Goal: Task Accomplishment & Management: Use online tool/utility

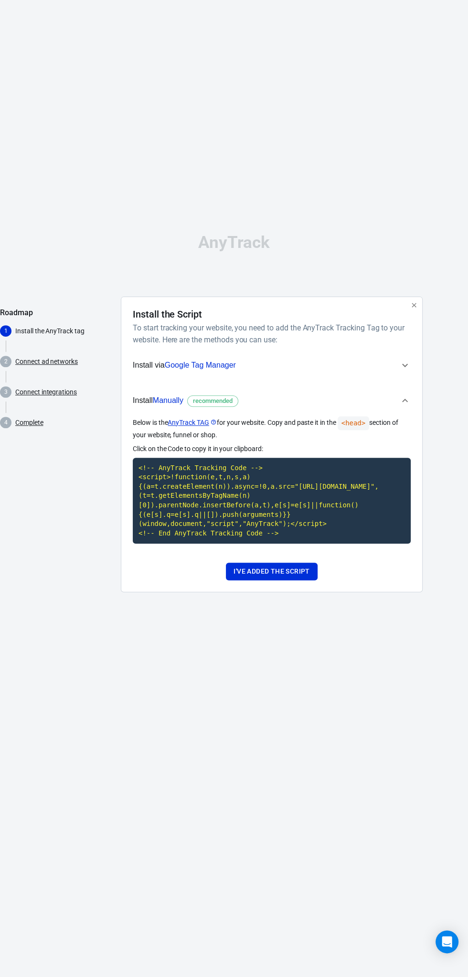
click at [29, 397] on link "Connect integrations" at bounding box center [46, 392] width 62 height 10
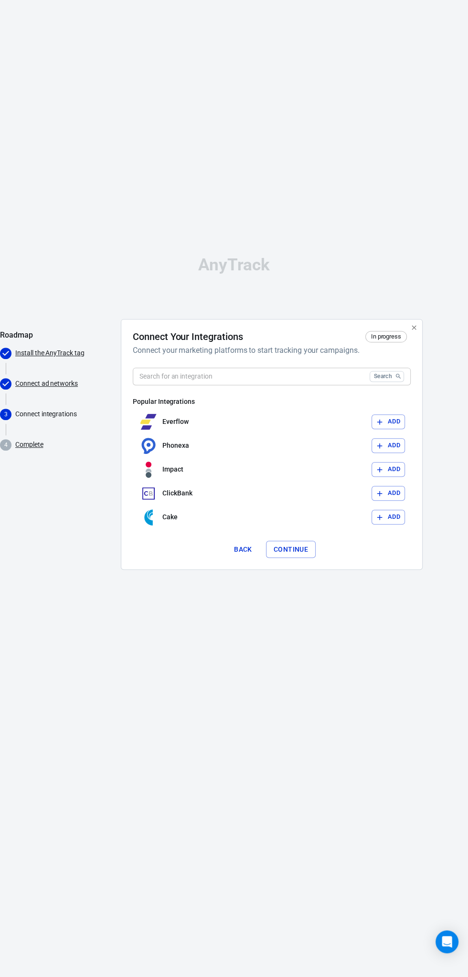
click at [31, 389] on link "Connect ad networks" at bounding box center [46, 384] width 62 height 10
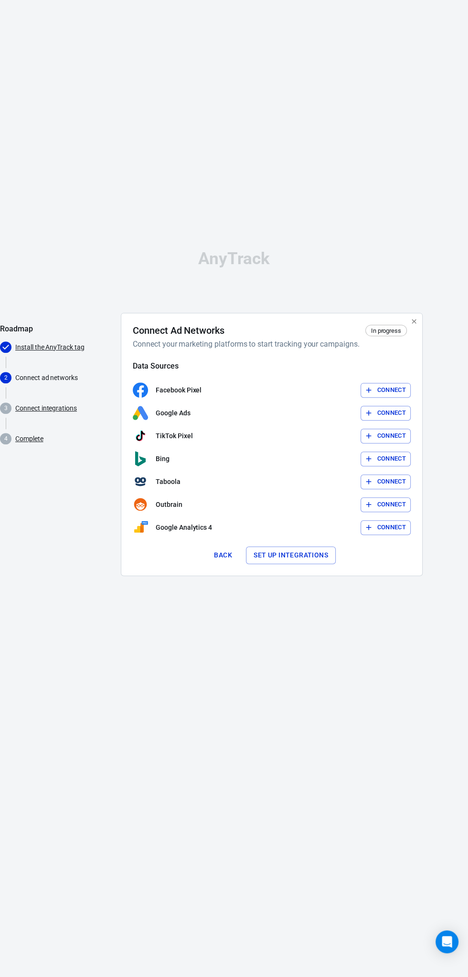
click at [405, 398] on button "Connect" at bounding box center [385, 390] width 50 height 15
click at [405, 444] on button "Connect" at bounding box center [385, 436] width 50 height 15
click at [322, 564] on button "Set up integrations" at bounding box center [291, 556] width 90 height 18
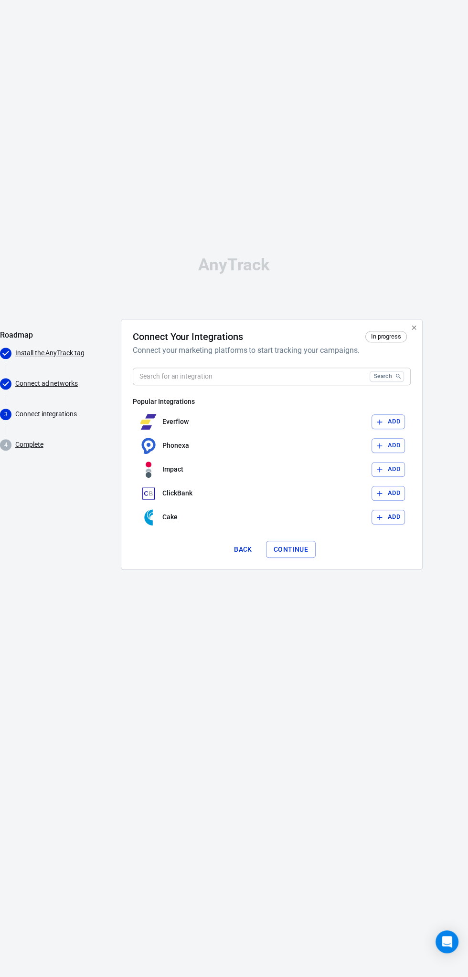
click at [250, 559] on button "Back" at bounding box center [243, 550] width 31 height 18
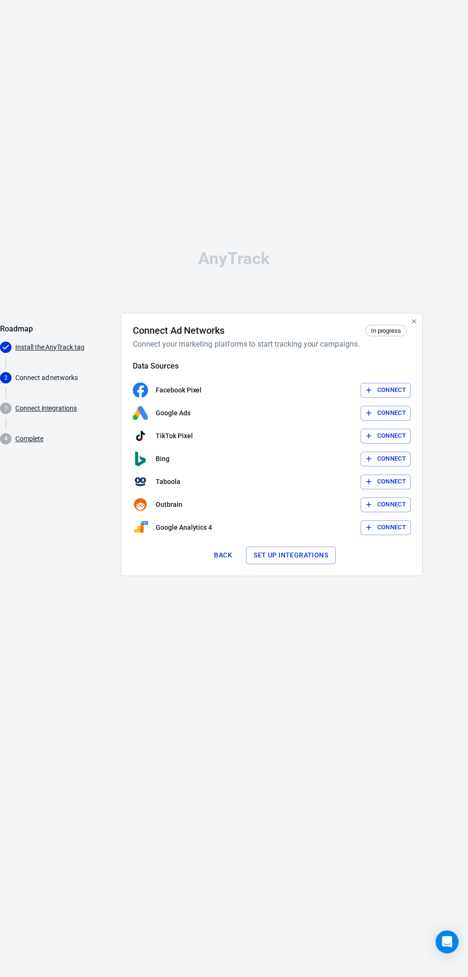
click at [399, 398] on button "Connect" at bounding box center [385, 390] width 50 height 15
click at [402, 444] on button "Connect" at bounding box center [385, 436] width 50 height 15
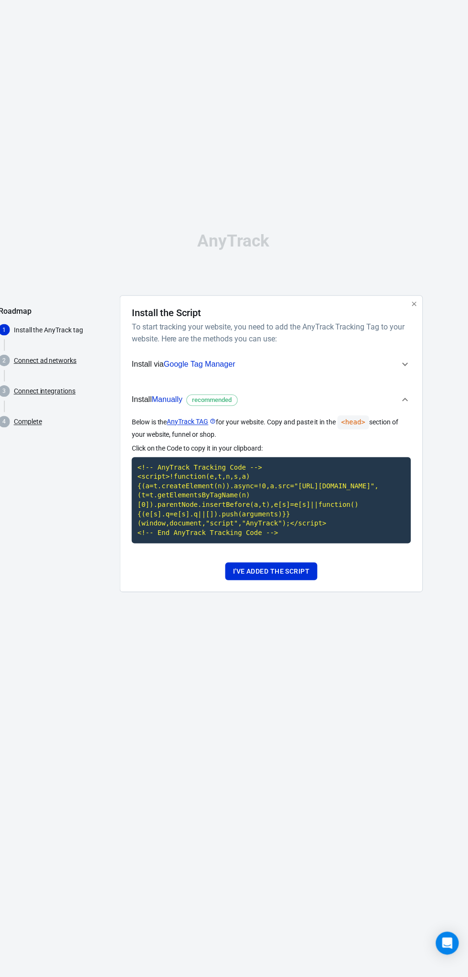
click at [301, 581] on button "I've added the script" at bounding box center [271, 572] width 91 height 18
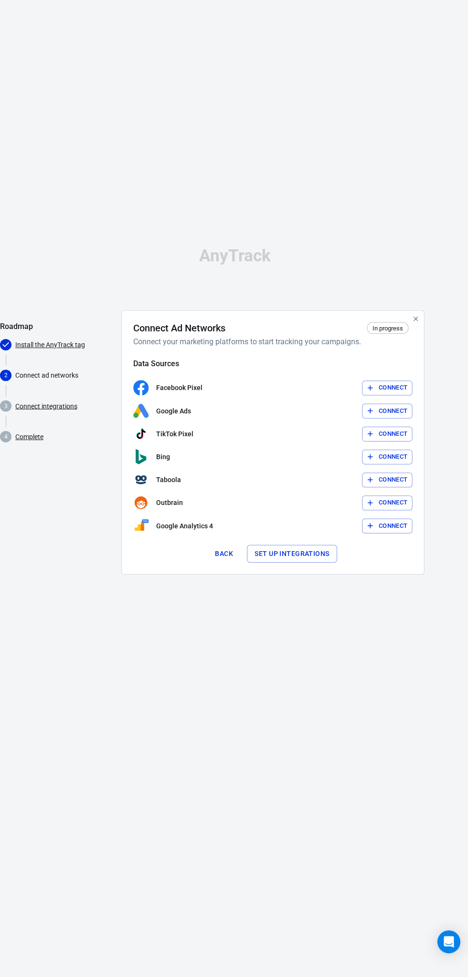
click at [19, 414] on link "Connect integrations" at bounding box center [46, 409] width 62 height 10
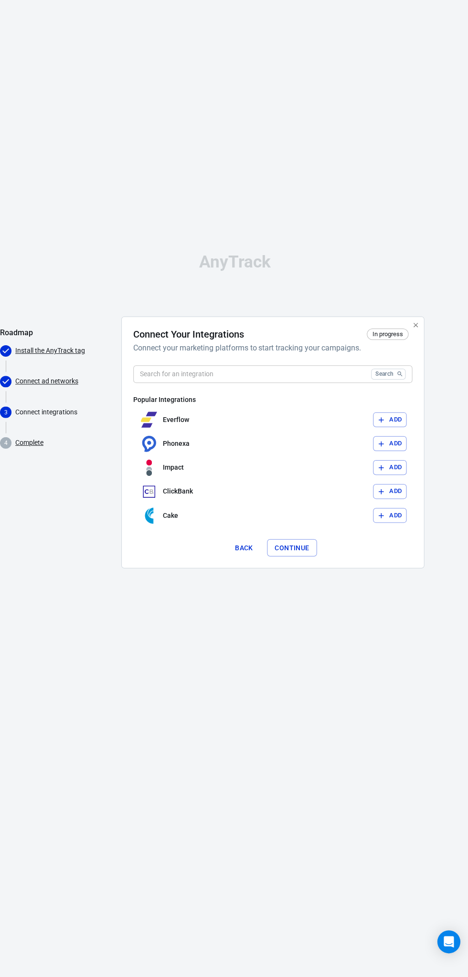
click at [16, 450] on link "Complete" at bounding box center [29, 445] width 28 height 10
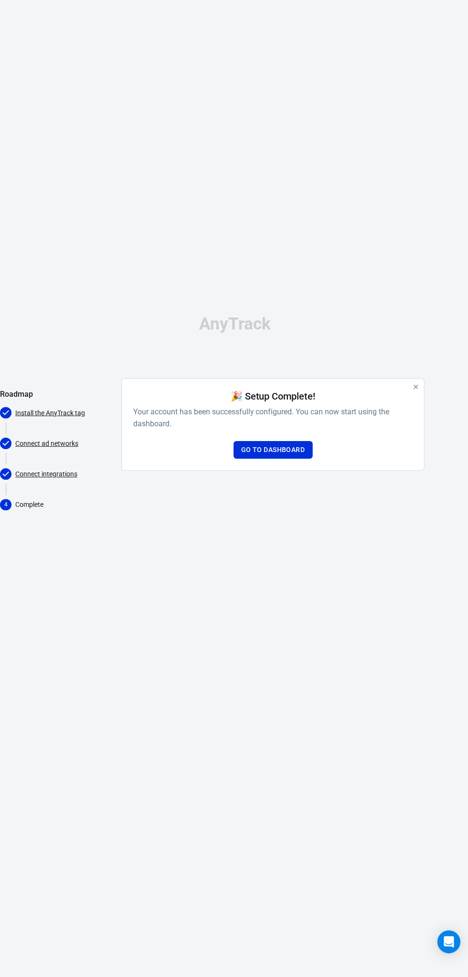
click at [296, 461] on link "Go to Dashboard" at bounding box center [271, 452] width 79 height 18
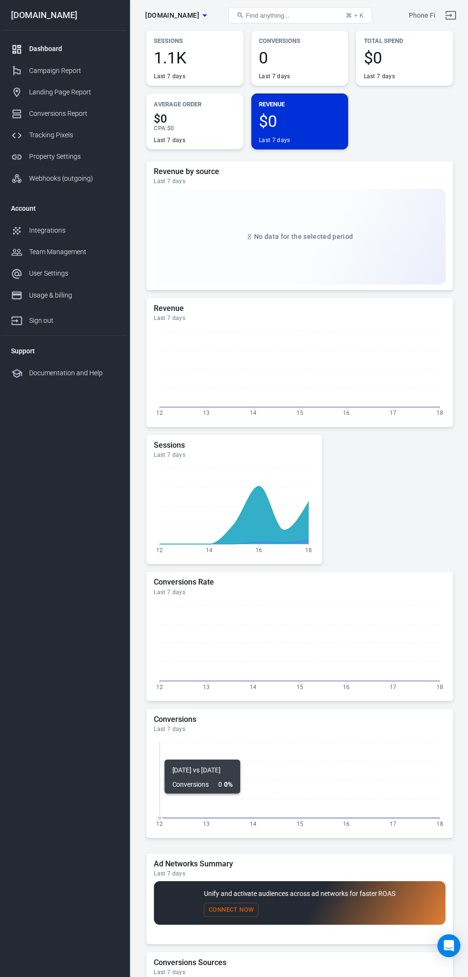
scroll to position [42, 0]
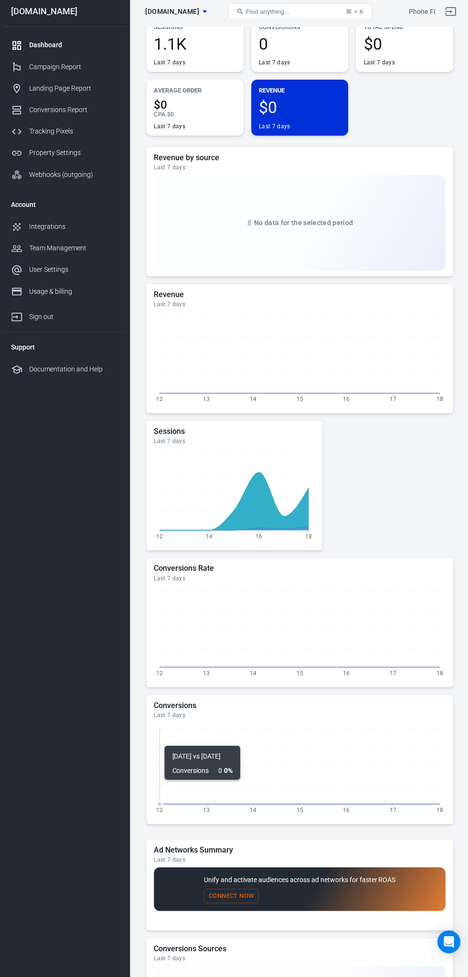
click at [42, 293] on div "Usage & billing" at bounding box center [73, 294] width 89 height 10
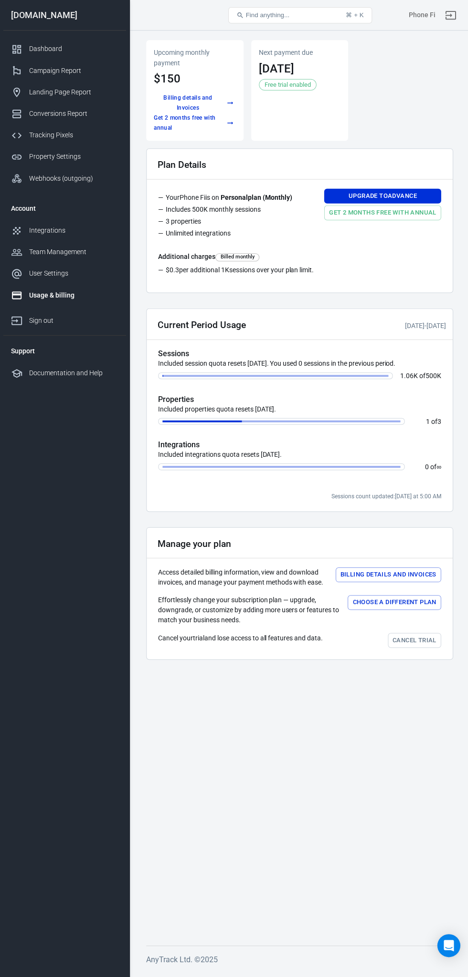
click at [38, 294] on div "Usage & billing" at bounding box center [73, 294] width 89 height 10
click at [51, 250] on div "Team Management" at bounding box center [73, 251] width 89 height 10
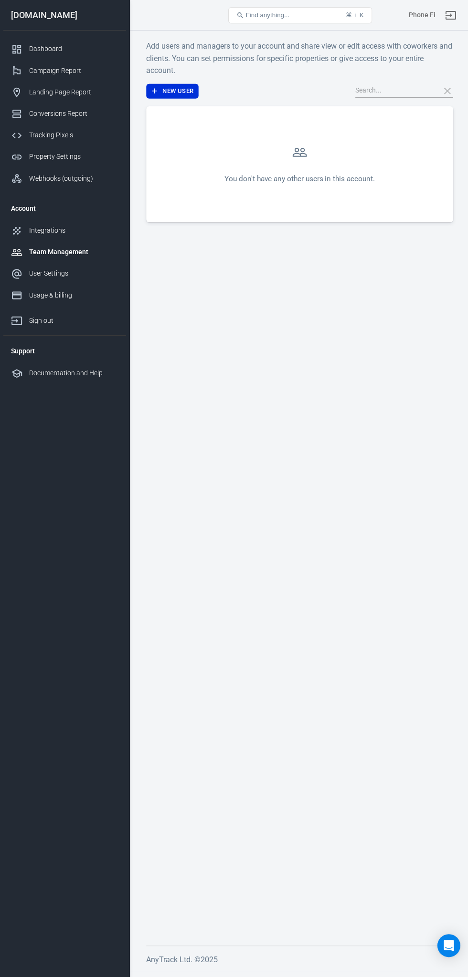
click at [45, 221] on link "Integrations" at bounding box center [64, 229] width 122 height 21
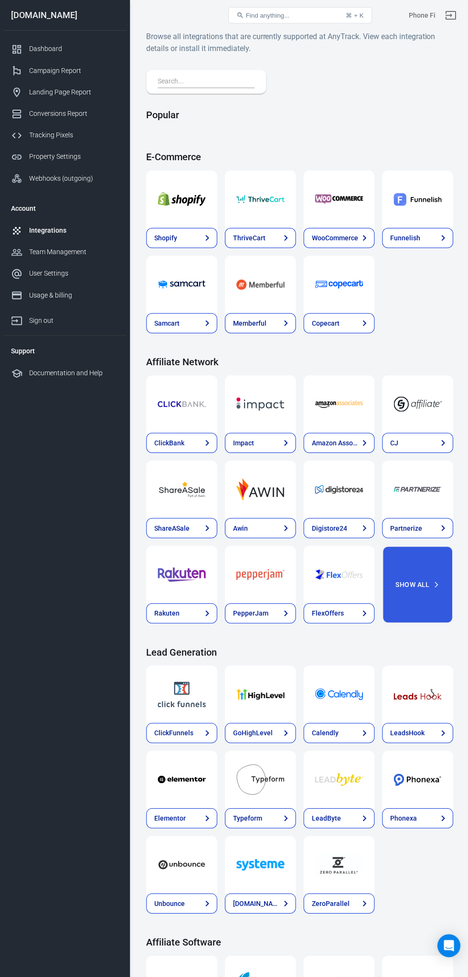
click at [38, 173] on div "Webhooks (outgoing)" at bounding box center [73, 178] width 89 height 10
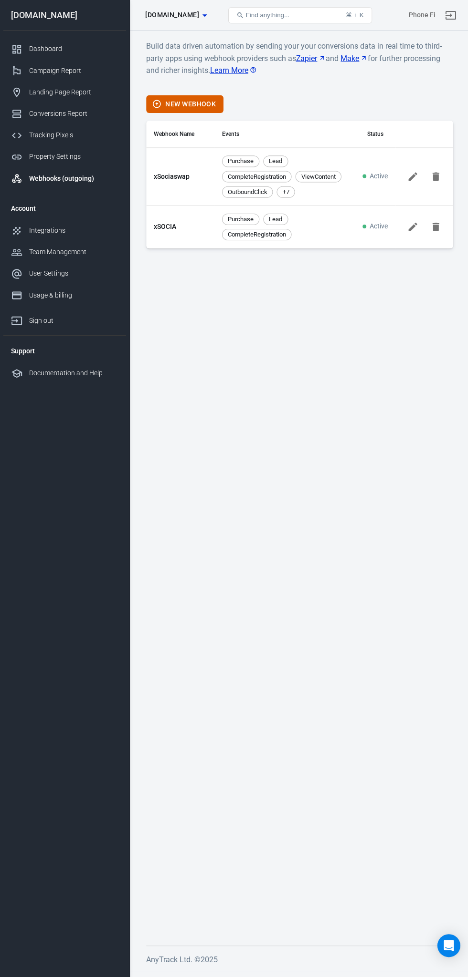
click at [50, 42] on link "Dashboard" at bounding box center [64, 48] width 122 height 21
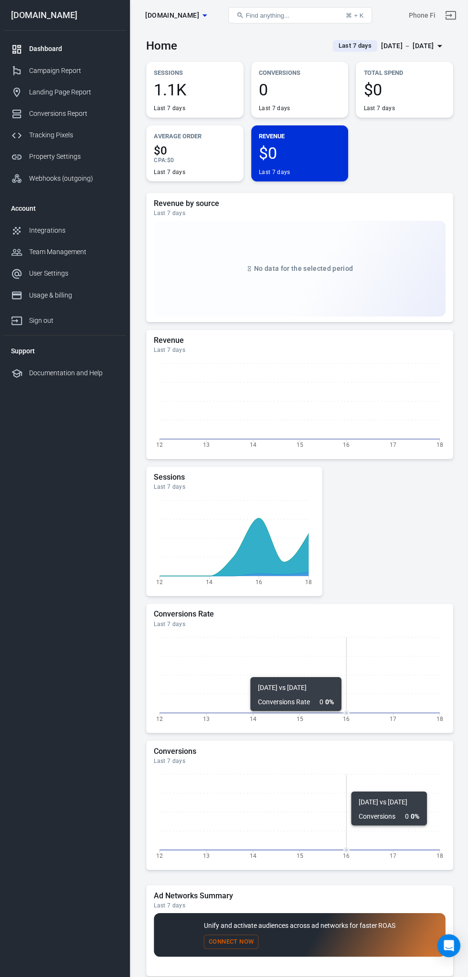
click at [36, 72] on div "Campaign Report" at bounding box center [73, 70] width 89 height 10
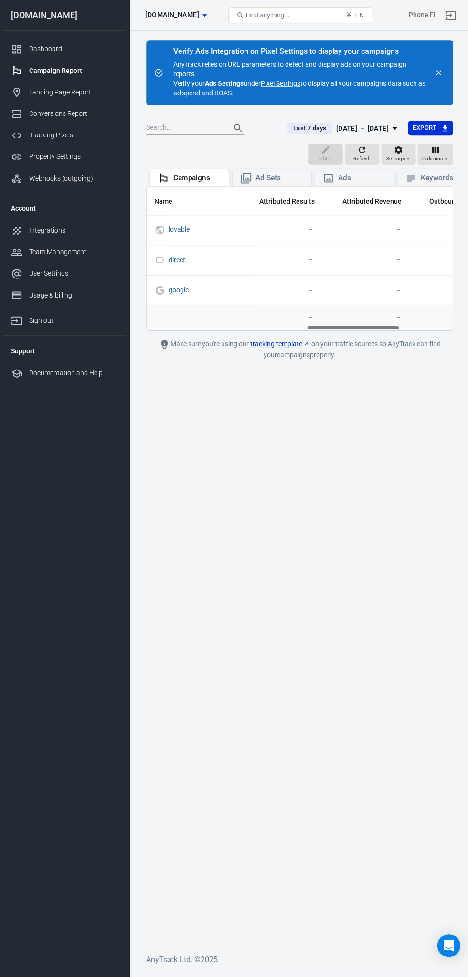
scroll to position [0, 510]
click at [396, 146] on icon "button" at bounding box center [397, 150] width 10 height 10
click at [17, 92] on div at bounding box center [234, 488] width 468 height 977
click at [44, 92] on div "Landing Page Report" at bounding box center [73, 92] width 89 height 10
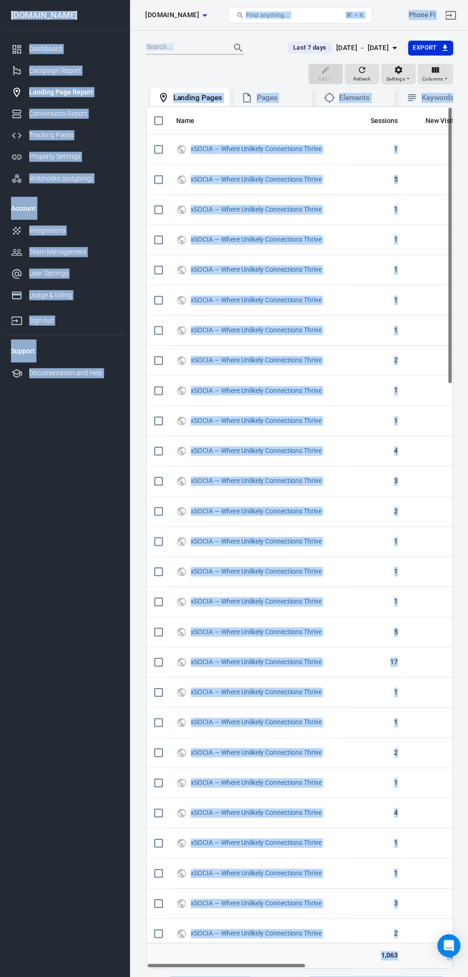
copy body "Lore ipsumdol... ⌘ + S Ametc Ad elitse.doe Temporinc Utlabore Etdolo Magnaal En…"
